Goal: Transaction & Acquisition: Subscribe to service/newsletter

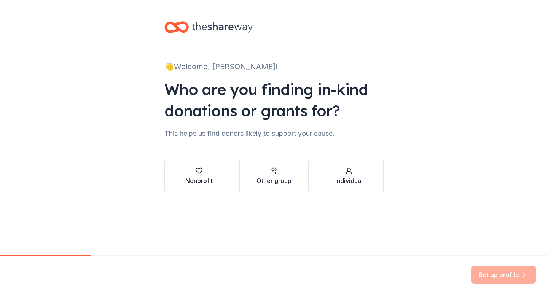
click at [209, 182] on div "Nonprofit" at bounding box center [198, 180] width 27 height 9
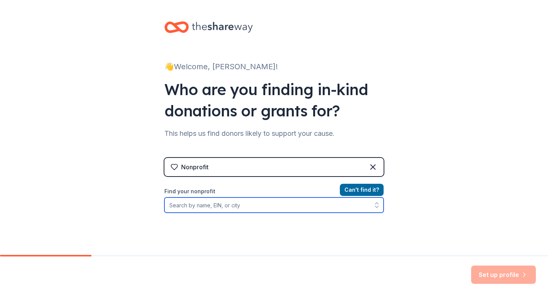
click at [273, 203] on input "Find your nonprofit" at bounding box center [273, 205] width 219 height 15
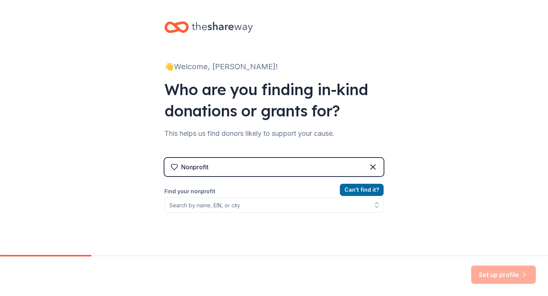
click at [295, 174] on div "Nonprofit" at bounding box center [273, 167] width 219 height 18
click at [373, 169] on icon at bounding box center [373, 167] width 9 height 9
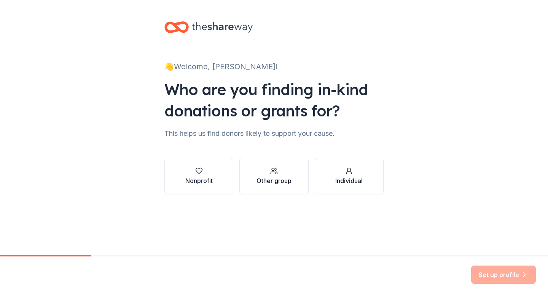
click at [275, 180] on div "Other group" at bounding box center [274, 180] width 35 height 9
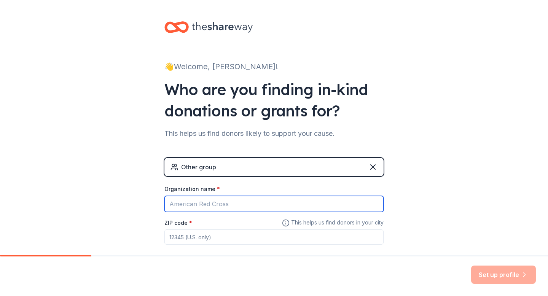
click at [291, 211] on input "Organization name *" at bounding box center [273, 204] width 219 height 16
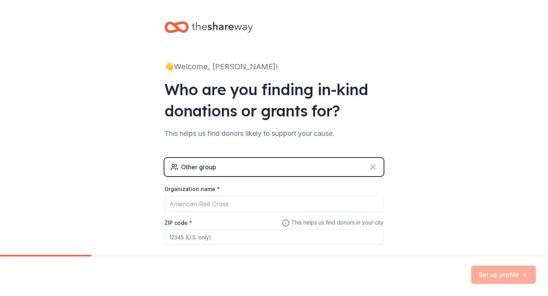
click at [372, 166] on icon at bounding box center [373, 167] width 9 height 9
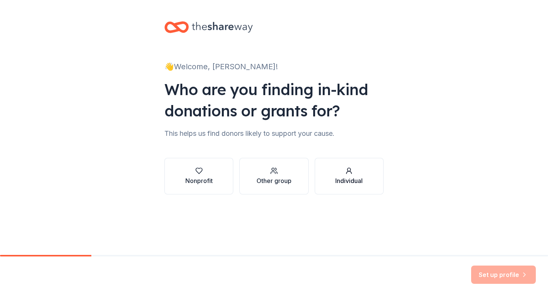
click at [333, 167] on button "Individual" at bounding box center [349, 176] width 69 height 37
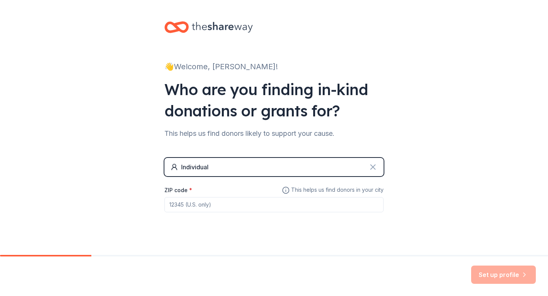
click at [376, 166] on icon at bounding box center [373, 167] width 9 height 9
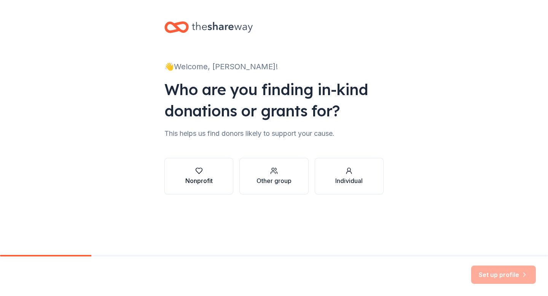
click at [219, 172] on button "Nonprofit" at bounding box center [198, 176] width 69 height 37
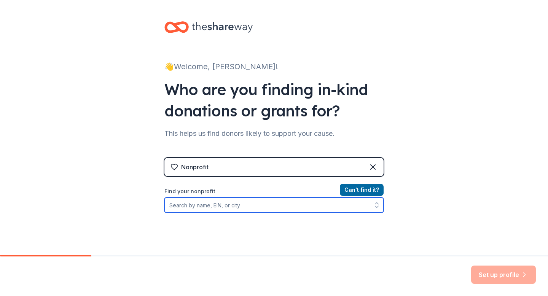
click at [252, 208] on input "Find your nonprofit" at bounding box center [273, 205] width 219 height 15
type input "F"
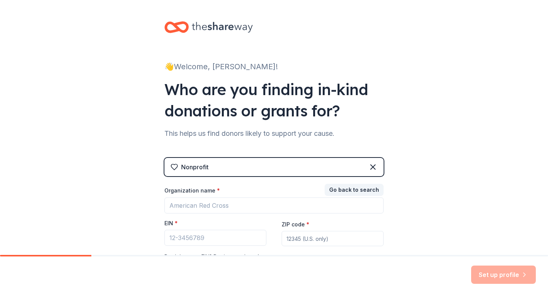
click at [236, 214] on div "Organization name * EIN * ZIP code * Don ' t have an EIN? Register under other …" at bounding box center [273, 224] width 219 height 75
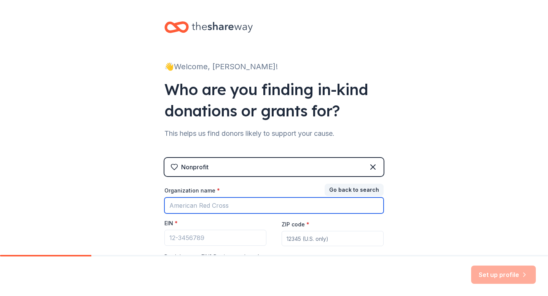
click at [236, 207] on input "Organization name *" at bounding box center [273, 206] width 219 height 16
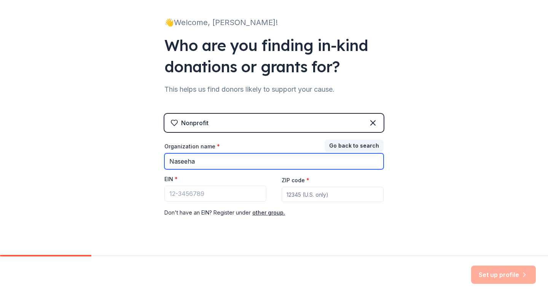
scroll to position [58, 0]
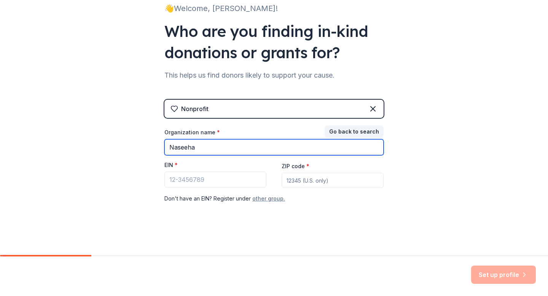
type input "Naseeha"
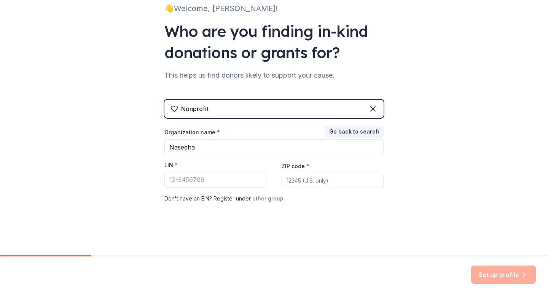
click at [262, 201] on button "other group." at bounding box center [268, 198] width 33 height 9
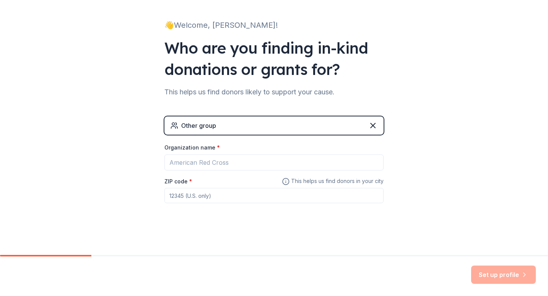
scroll to position [42, 0]
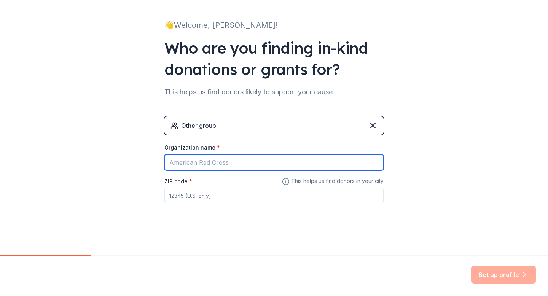
click at [253, 165] on input "Organization name *" at bounding box center [273, 163] width 219 height 16
type input "A"
type input "Brain Storm"
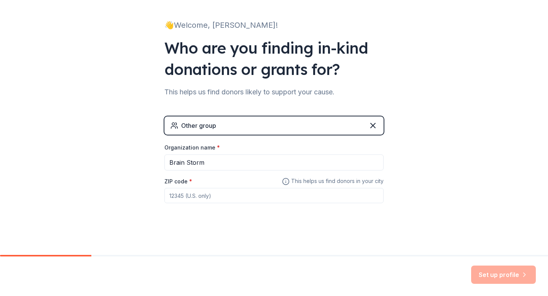
click at [236, 201] on input "ZIP code *" at bounding box center [273, 195] width 219 height 15
type input "c"
click at [311, 198] on input "ZIP code *" at bounding box center [273, 195] width 219 height 15
paste input "19107"
type input "19107"
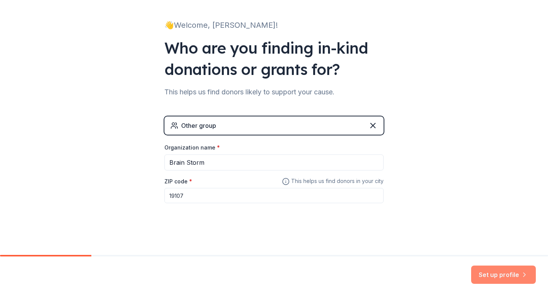
click at [522, 275] on icon "button" at bounding box center [525, 275] width 8 height 8
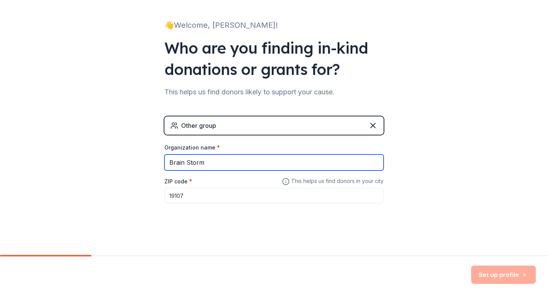
click at [343, 161] on input "Brain Storm" at bounding box center [273, 163] width 219 height 16
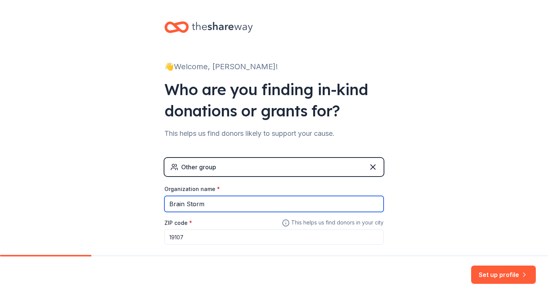
click at [327, 211] on input "Brain Storm" at bounding box center [273, 204] width 219 height 16
type input "Find Feed Restore"
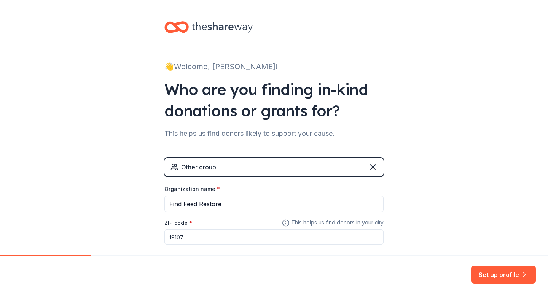
click at [283, 237] on input "19107" at bounding box center [273, 237] width 219 height 15
paste input "20180"
type input "20180"
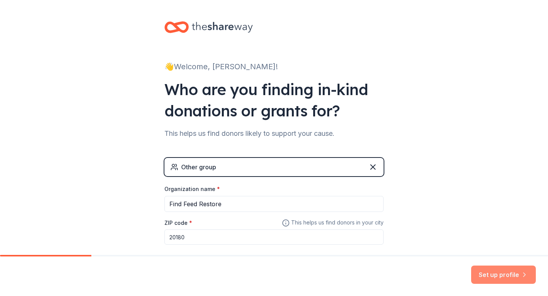
click at [511, 277] on button "Set up profile" at bounding box center [503, 275] width 65 height 18
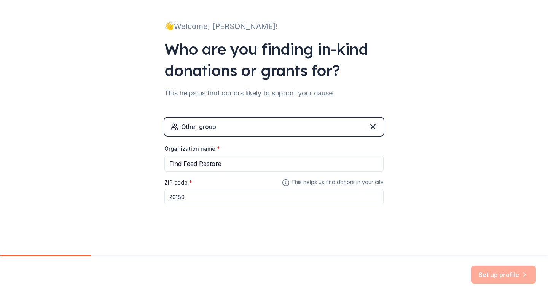
scroll to position [42, 0]
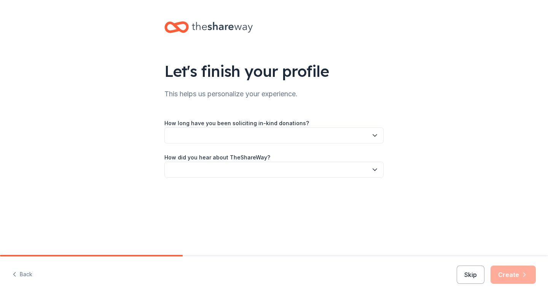
click at [258, 133] on button "button" at bounding box center [273, 136] width 219 height 16
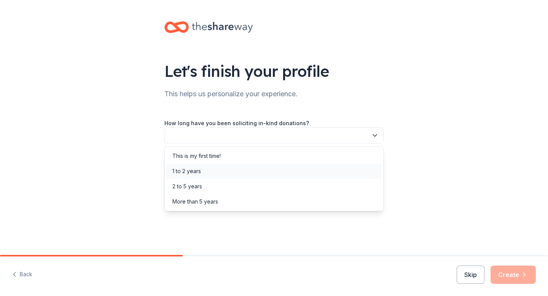
click at [265, 164] on div "1 to 2 years" at bounding box center [274, 171] width 216 height 15
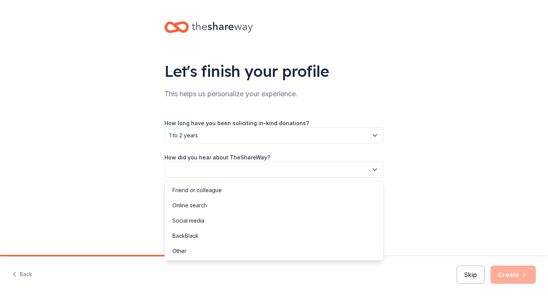
click at [265, 171] on button "button" at bounding box center [273, 170] width 219 height 16
click at [267, 193] on div "Friend or colleague" at bounding box center [274, 190] width 216 height 15
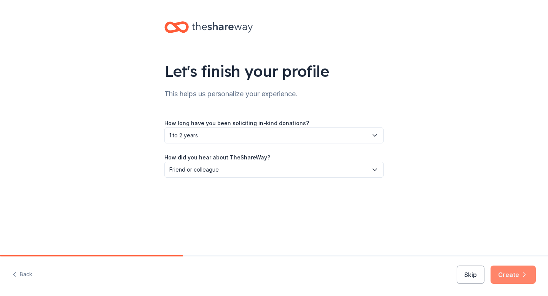
click at [523, 277] on icon "button" at bounding box center [525, 275] width 8 height 8
drag, startPoint x: 514, startPoint y: 277, endPoint x: 480, endPoint y: 213, distance: 72.2
click at [480, 214] on div "Let's finish your profile This helps us personalize your experience. How long h…" at bounding box center [274, 148] width 548 height 296
click at [424, 130] on div "Let's finish your profile This helps us personalize your experience. How long h…" at bounding box center [274, 107] width 548 height 214
click at [512, 278] on div "Skip Create" at bounding box center [496, 275] width 79 height 18
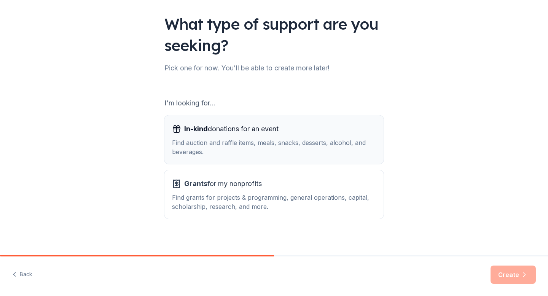
scroll to position [48, 0]
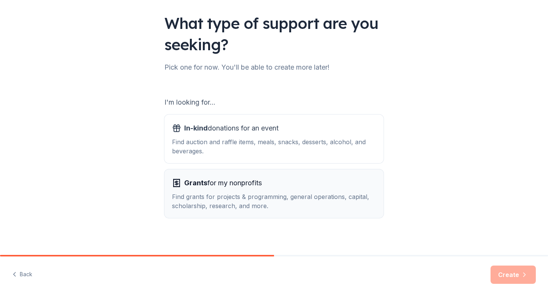
click at [305, 182] on div "Grants for my nonprofits" at bounding box center [274, 183] width 204 height 12
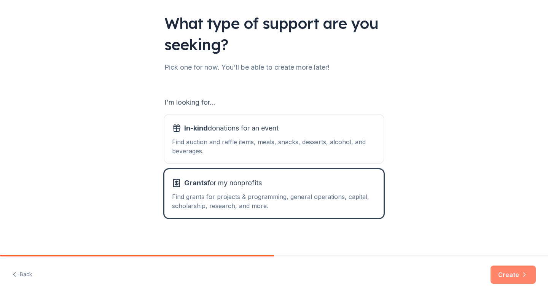
click at [503, 275] on button "Create" at bounding box center [513, 275] width 45 height 18
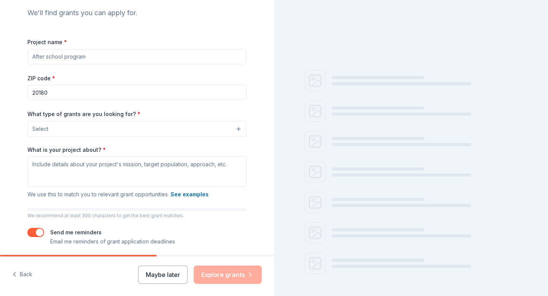
scroll to position [109, 0]
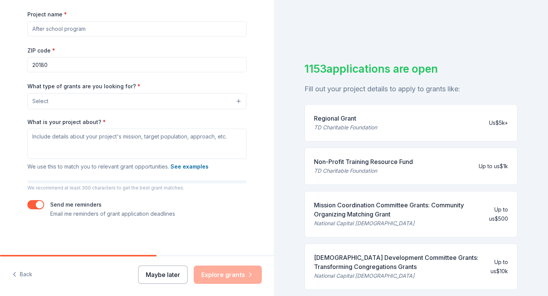
click at [171, 278] on button "Maybe later" at bounding box center [162, 275] width 49 height 18
click at [173, 279] on button "Maybe later" at bounding box center [162, 275] width 49 height 18
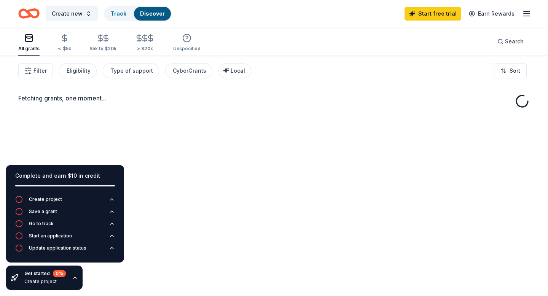
click at [163, 275] on div "Fetching grants, one moment..." at bounding box center [274, 204] width 548 height 296
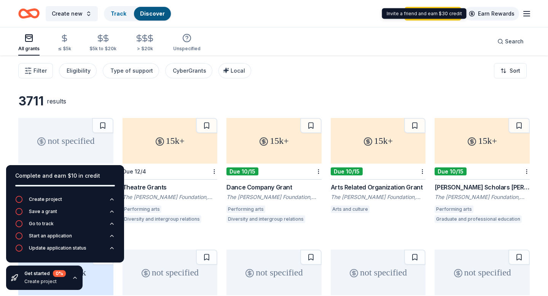
click at [517, 11] on link "Earn Rewards" at bounding box center [492, 14] width 55 height 14
click at [525, 12] on icon "button" at bounding box center [526, 13] width 9 height 9
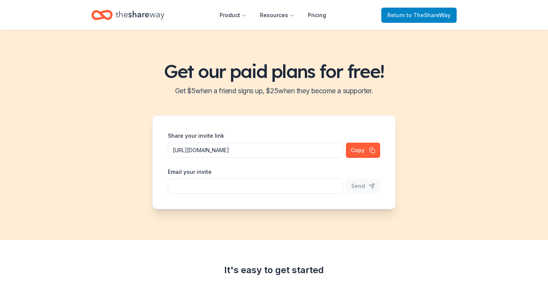
click at [411, 20] on link "Return to TheShareWay" at bounding box center [419, 15] width 75 height 15
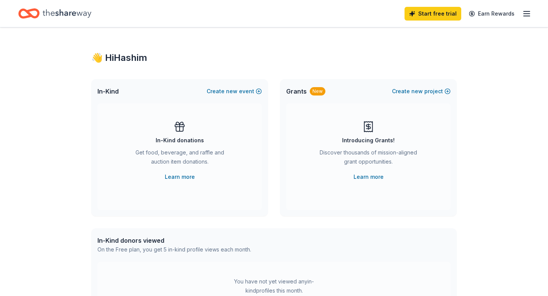
click at [523, 15] on icon "button" at bounding box center [526, 13] width 9 height 9
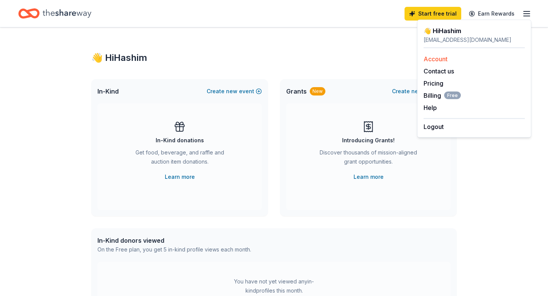
click at [446, 55] on link "Account" at bounding box center [436, 59] width 24 height 8
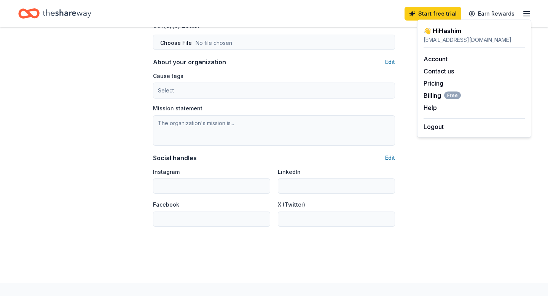
scroll to position [466, 0]
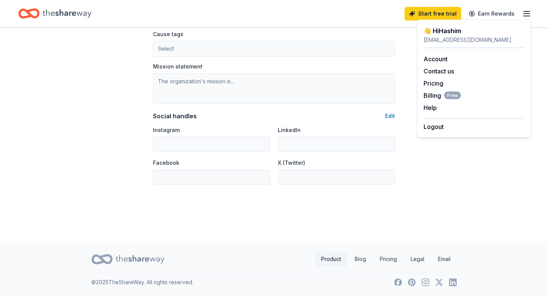
click at [337, 260] on link "Product" at bounding box center [331, 259] width 32 height 15
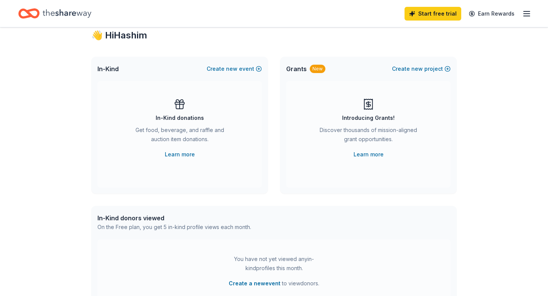
scroll to position [231, 0]
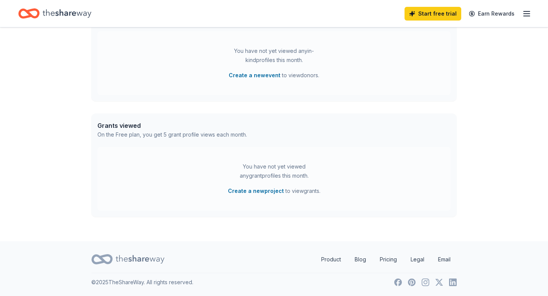
click at [527, 15] on icon "button" at bounding box center [526, 13] width 9 height 9
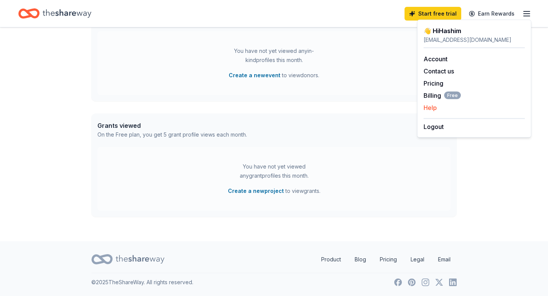
click at [429, 109] on button "Help" at bounding box center [430, 107] width 13 height 9
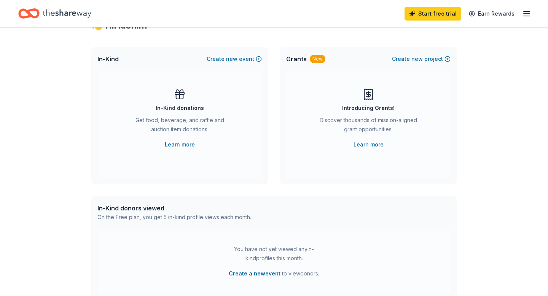
scroll to position [0, 0]
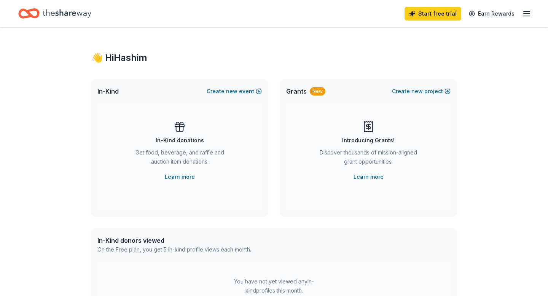
click at [56, 16] on icon "Home" at bounding box center [67, 14] width 49 height 16
click at [80, 9] on icon "Home" at bounding box center [67, 14] width 49 height 16
click at [82, 11] on icon "Home" at bounding box center [67, 14] width 49 height 16
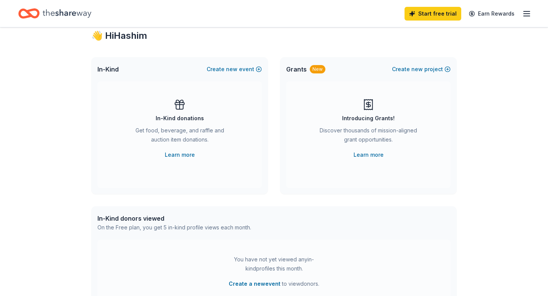
click at [303, 65] on span "Grants" at bounding box center [296, 69] width 21 height 9
click at [382, 150] on link "Learn more" at bounding box center [369, 154] width 30 height 9
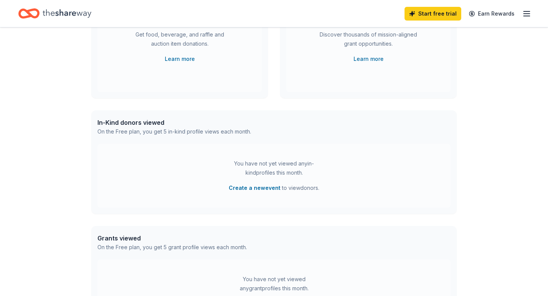
scroll to position [124, 0]
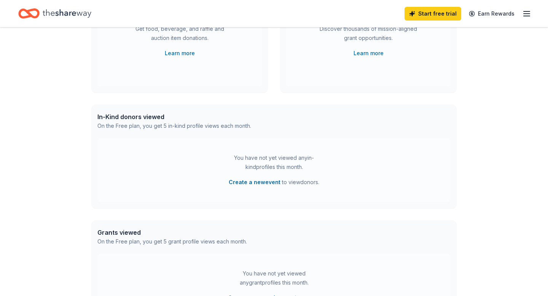
click at [528, 18] on icon "button" at bounding box center [526, 13] width 9 height 9
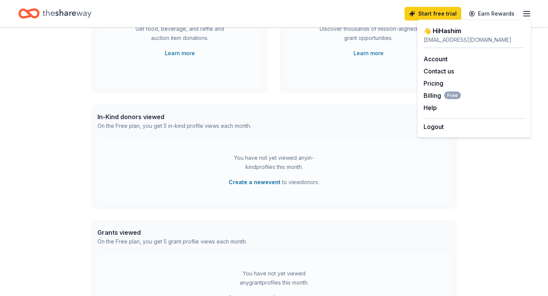
click at [389, 70] on div "Introducing Grants! Discover thousands of mission-aligned grant opportunities. …" at bounding box center [368, 33] width 164 height 107
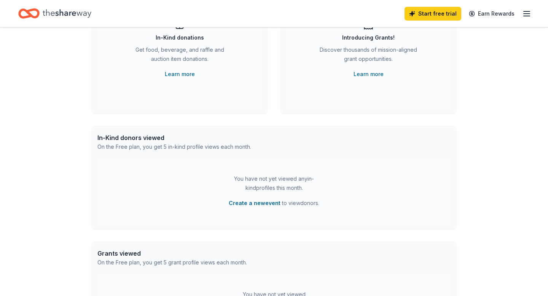
scroll to position [0, 0]
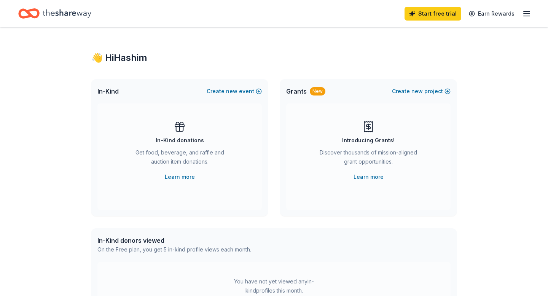
click at [301, 97] on div "Grants New Create new project" at bounding box center [368, 91] width 177 height 24
click at [374, 180] on link "Learn more" at bounding box center [369, 176] width 30 height 9
click at [447, 94] on button "Create new project" at bounding box center [421, 91] width 59 height 9
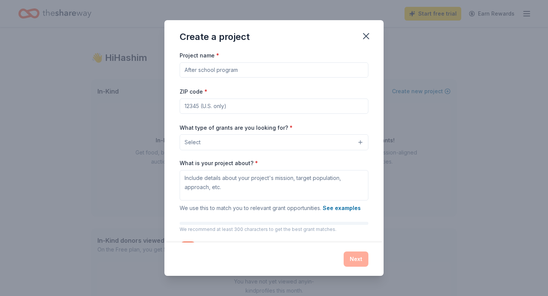
scroll to position [30, 0]
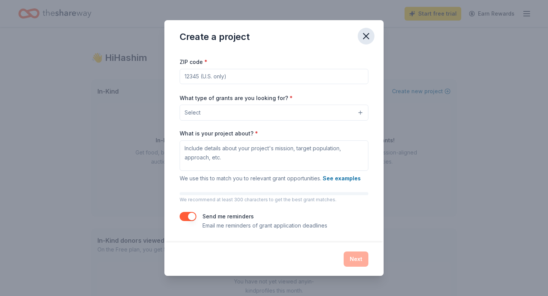
click at [374, 32] on button "button" at bounding box center [366, 36] width 17 height 17
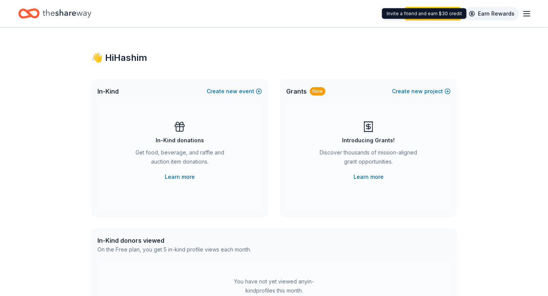
click at [519, 13] on link "Earn Rewards" at bounding box center [492, 14] width 55 height 14
click at [524, 13] on icon "button" at bounding box center [526, 13] width 9 height 9
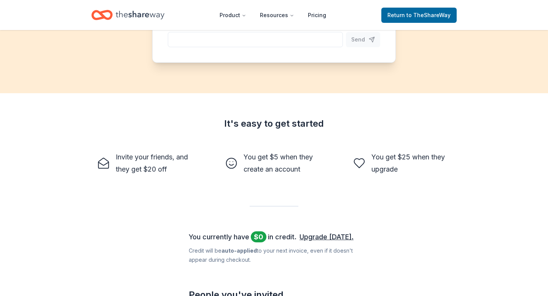
scroll to position [153, 0]
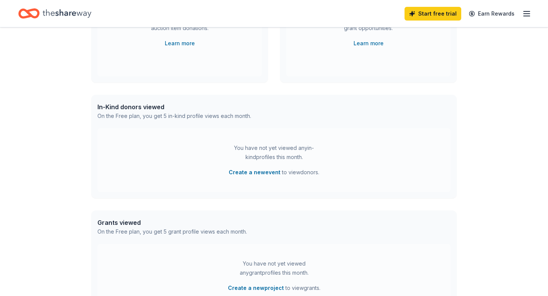
scroll to position [20, 0]
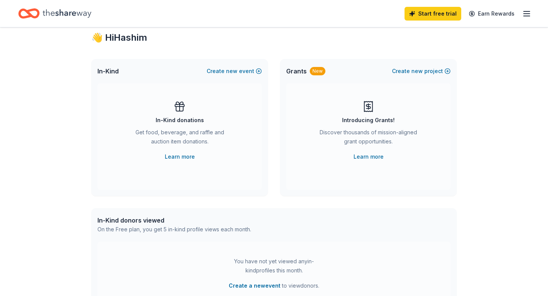
click at [523, 13] on icon "button" at bounding box center [526, 13] width 9 height 9
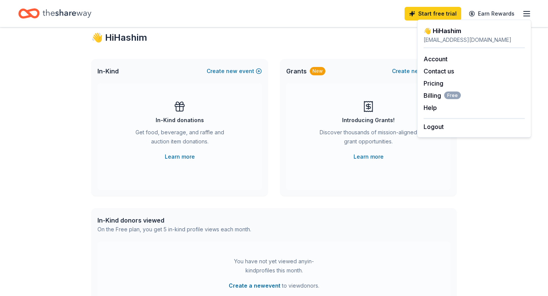
click at [430, 64] on div "Account Contact us Pricing Billing Free Help Earn rewards" at bounding box center [474, 83] width 101 height 70
click at [433, 60] on link "Account" at bounding box center [436, 59] width 24 height 8
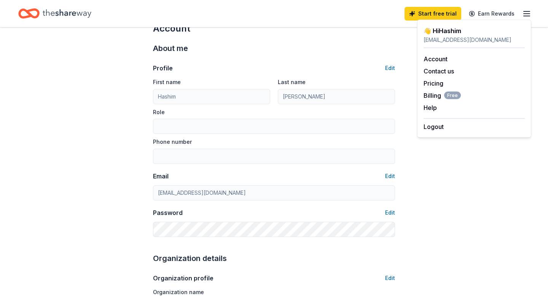
click at [69, 11] on icon "Home" at bounding box center [67, 14] width 49 height 16
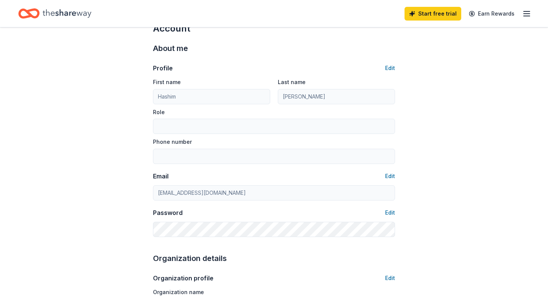
click at [70, 17] on icon "Home" at bounding box center [67, 14] width 49 height 16
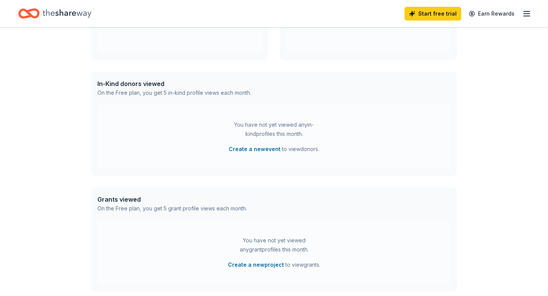
scroll to position [231, 0]
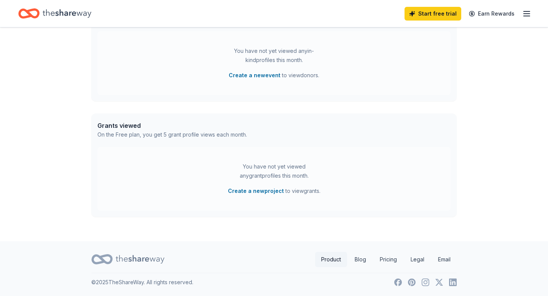
click at [321, 262] on link "Product" at bounding box center [331, 259] width 32 height 15
click at [325, 261] on div "Start free trial Earn Rewards 👋 Hi Hashim In-Kind Create new event In-Kind dona…" at bounding box center [274, 32] width 548 height 527
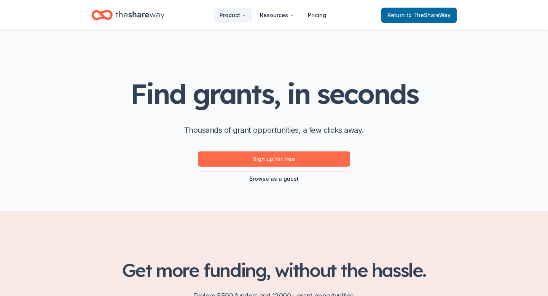
click at [284, 164] on link "Sign up for free" at bounding box center [274, 159] width 152 height 15
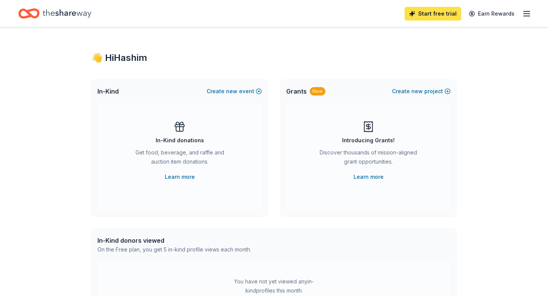
click at [439, 13] on link "Start free trial" at bounding box center [433, 14] width 57 height 14
click at [436, 15] on link "Start free trial" at bounding box center [433, 14] width 57 height 14
click at [434, 16] on link "Start free trial" at bounding box center [433, 14] width 57 height 14
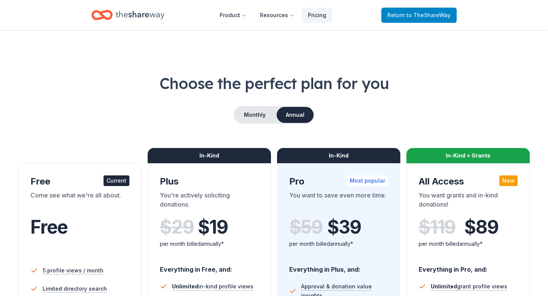
click at [429, 19] on span "Return to TheShareWay" at bounding box center [419, 15] width 63 height 9
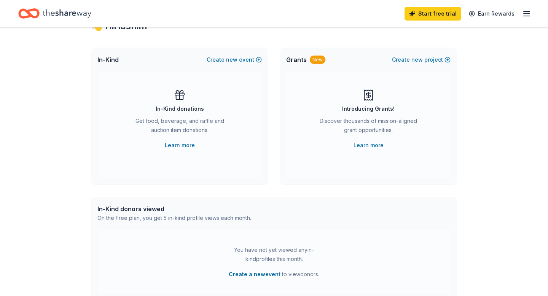
scroll to position [32, 0]
click at [441, 7] on link "Start free trial" at bounding box center [433, 14] width 57 height 14
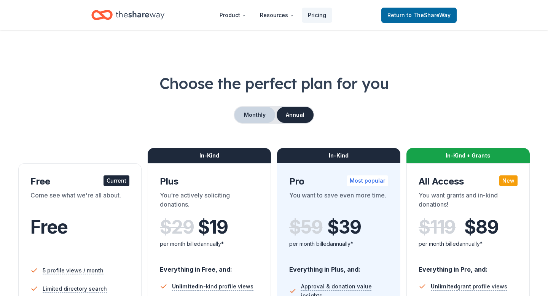
click at [268, 119] on button "Monthly" at bounding box center [255, 115] width 41 height 16
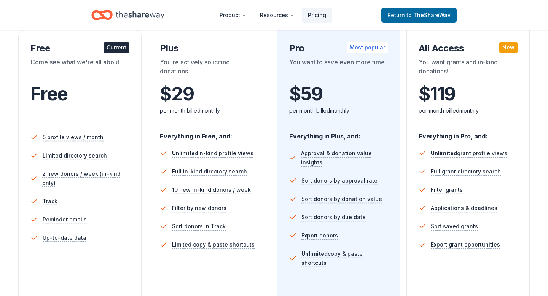
scroll to position [134, 0]
